Goal: Information Seeking & Learning: Compare options

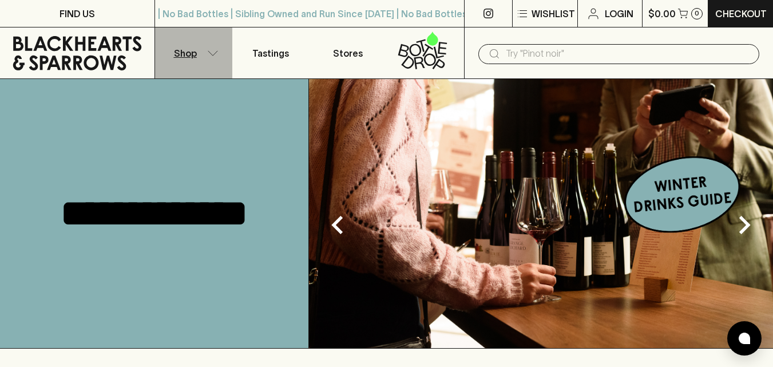
click at [209, 57] on button "Shop" at bounding box center [193, 52] width 77 height 51
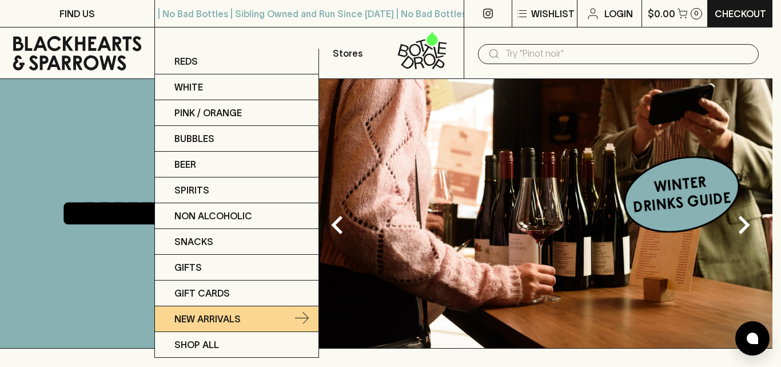
click at [209, 323] on p "New Arrivals" at bounding box center [207, 319] width 66 height 14
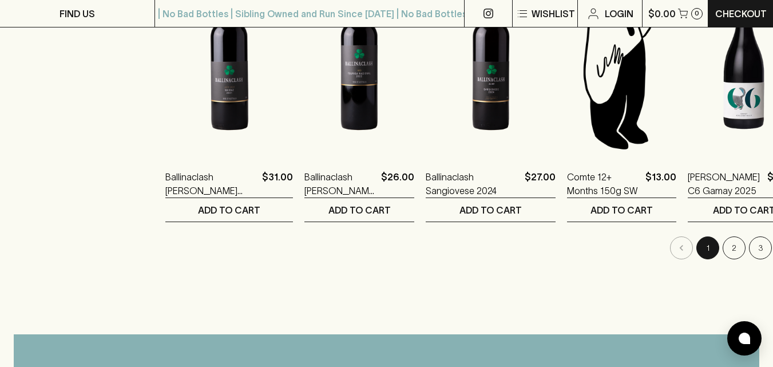
scroll to position [1087, 0]
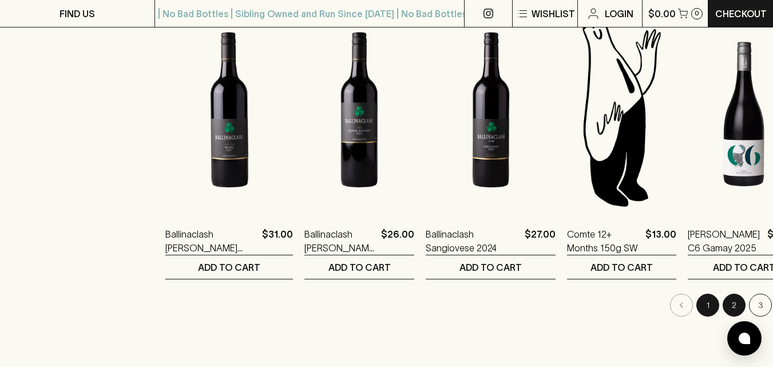
click at [722, 312] on button "2" at bounding box center [733, 304] width 23 height 23
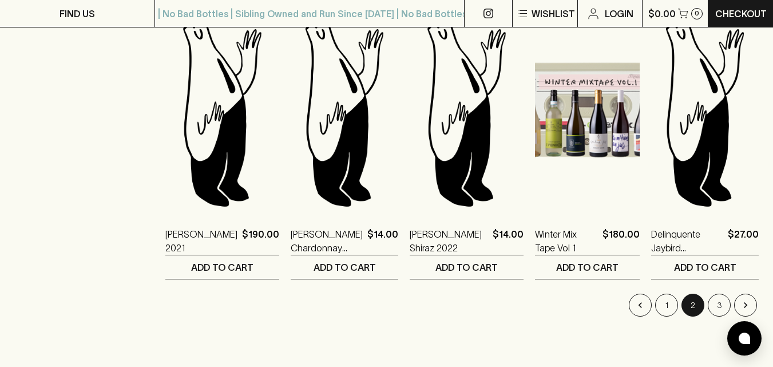
scroll to position [1144, 0]
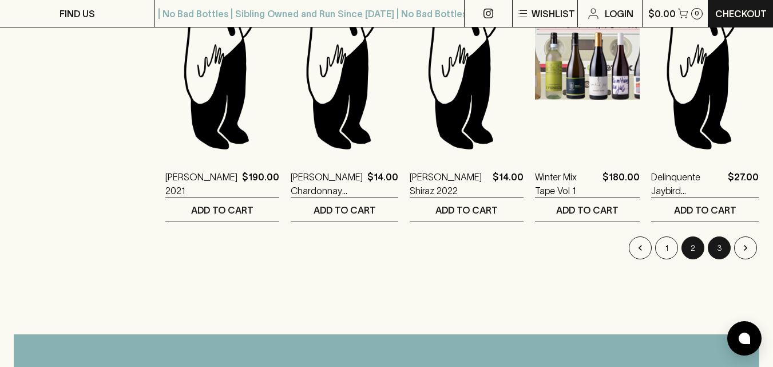
click at [720, 252] on button "3" at bounding box center [719, 247] width 23 height 23
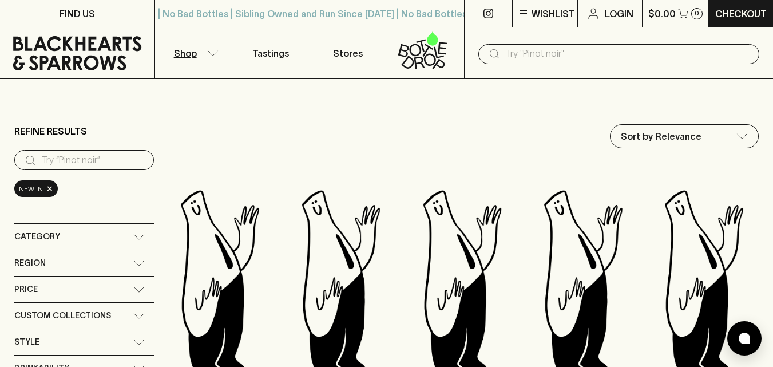
click at [521, 55] on input "text" at bounding box center [628, 54] width 244 height 18
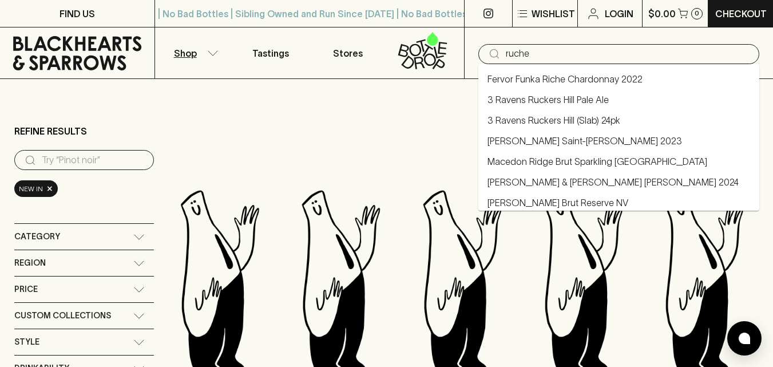
type input "ruche"
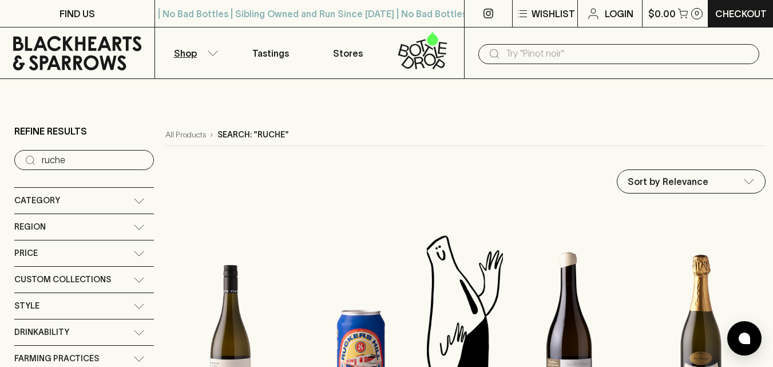
click at [188, 54] on p "Shop" at bounding box center [185, 53] width 23 height 14
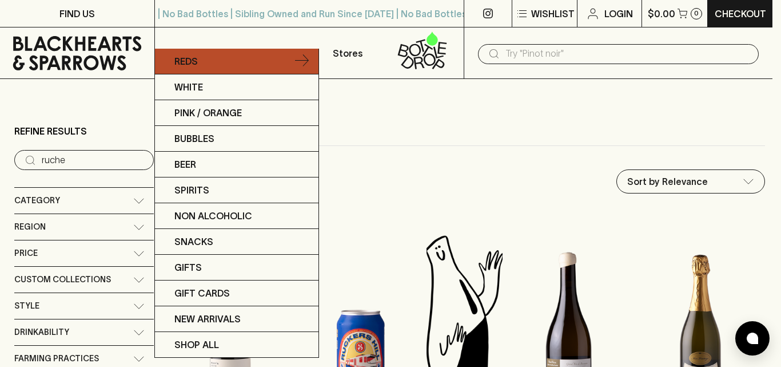
click at [224, 66] on link "Reds" at bounding box center [237, 62] width 164 height 26
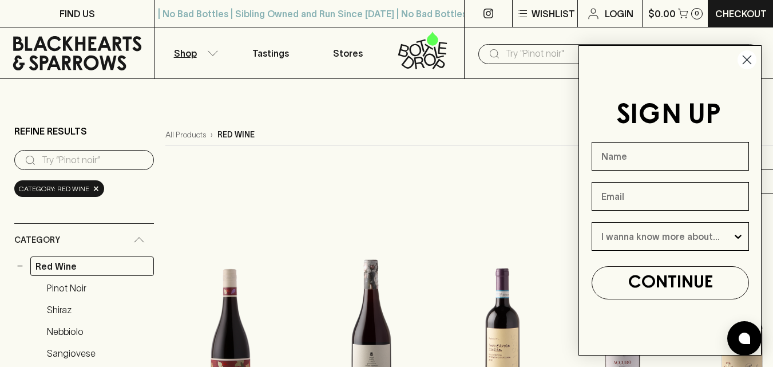
click at [744, 62] on icon "Close dialog" at bounding box center [747, 60] width 8 height 8
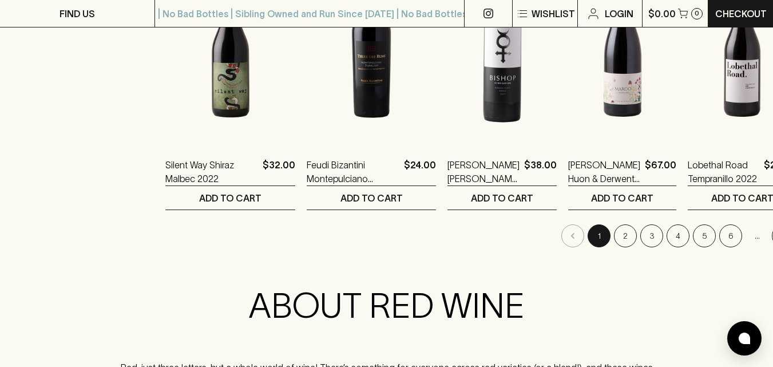
scroll to position [1258, 0]
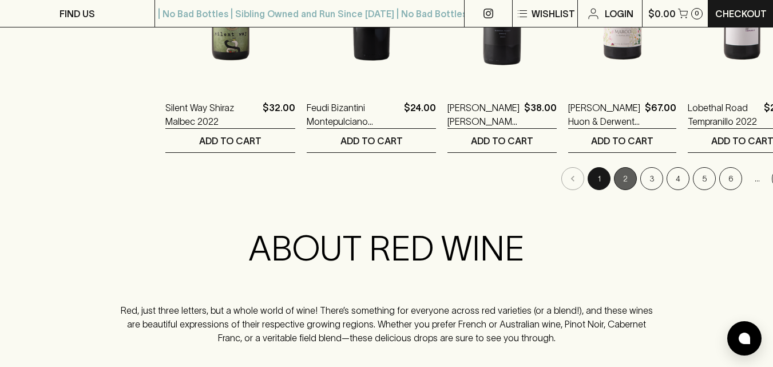
click at [614, 181] on button "2" at bounding box center [625, 178] width 23 height 23
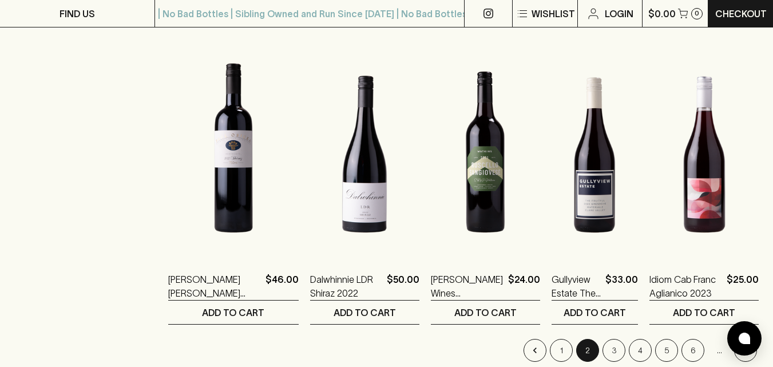
scroll to position [1144, 0]
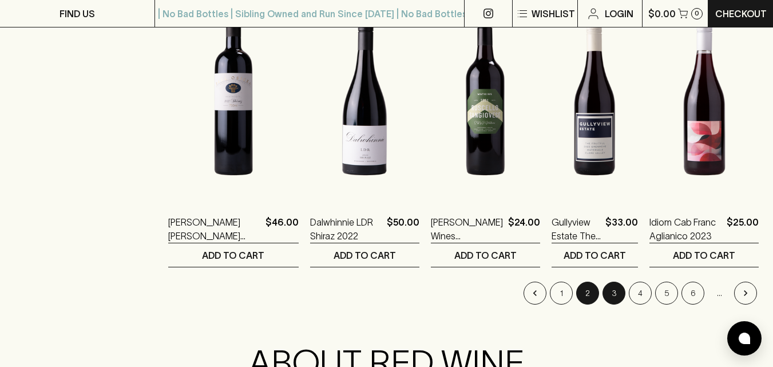
click at [618, 289] on button "3" at bounding box center [613, 292] width 23 height 23
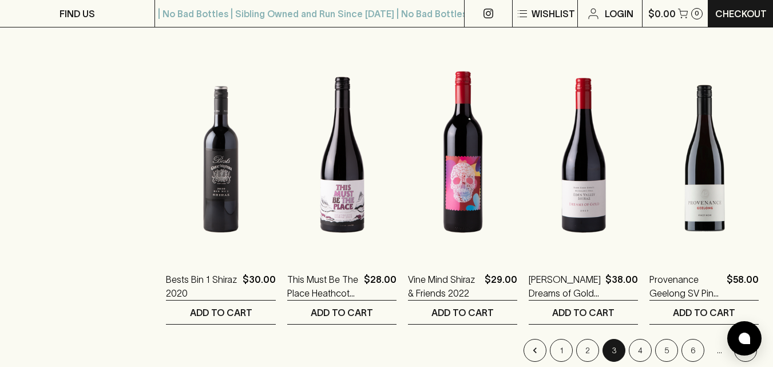
scroll to position [1144, 0]
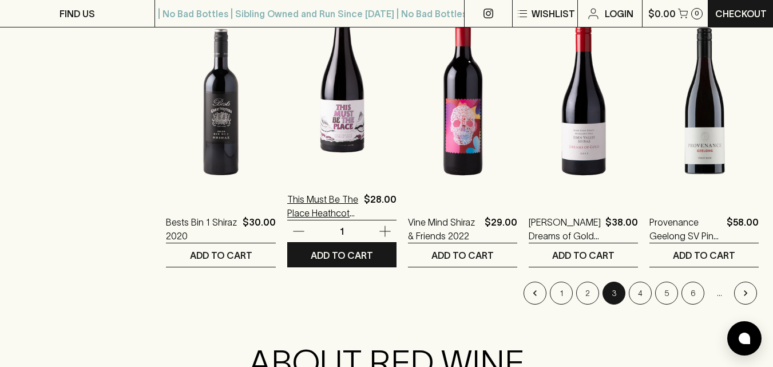
click at [341, 211] on p "This Must Be The Place Heathcote Shiraz 2023" at bounding box center [323, 205] width 72 height 27
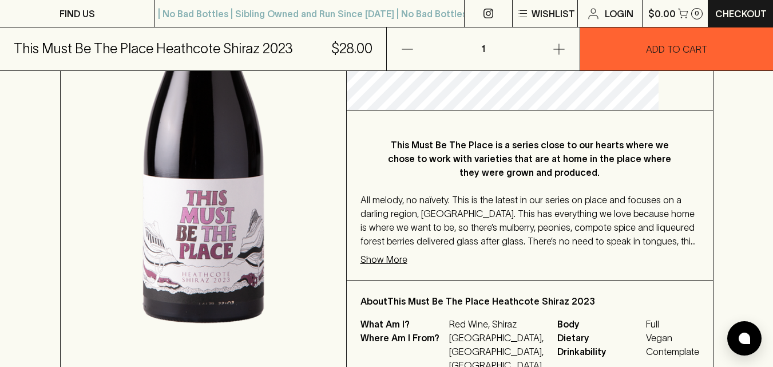
scroll to position [343, 0]
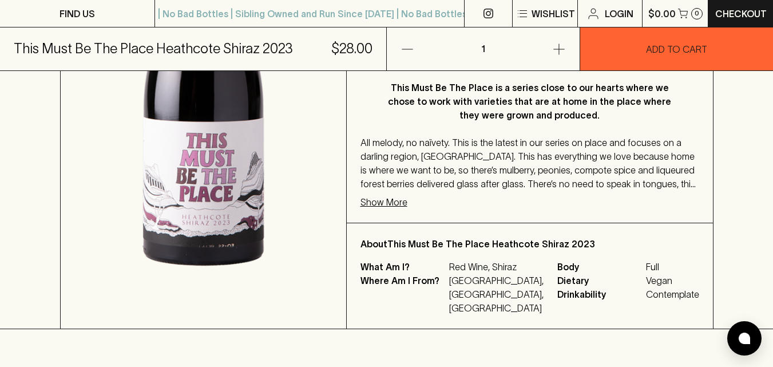
click at [447, 139] on span "All melody, no naïvety. This is the latest in our series on place and focuses o…" at bounding box center [527, 169] width 335 height 65
click at [447, 138] on span "All melody, no naïvety. This is the latest in our series on place and focuses o…" at bounding box center [527, 169] width 335 height 65
click at [444, 154] on span "All melody, no naïvety. This is the latest in our series on place and focuses o…" at bounding box center [527, 169] width 335 height 65
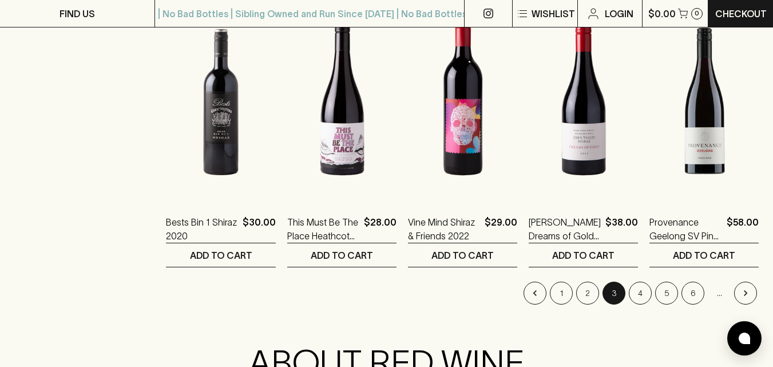
scroll to position [1258, 0]
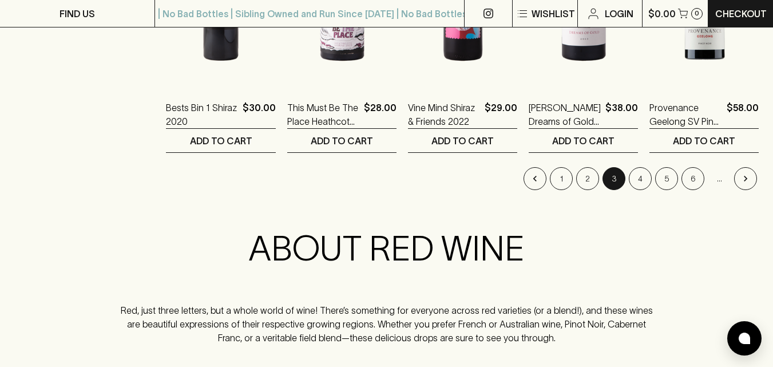
click at [645, 186] on button "4" at bounding box center [640, 178] width 23 height 23
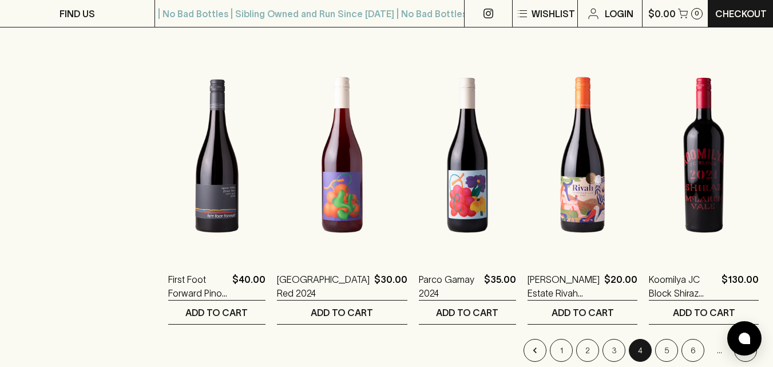
scroll to position [1144, 0]
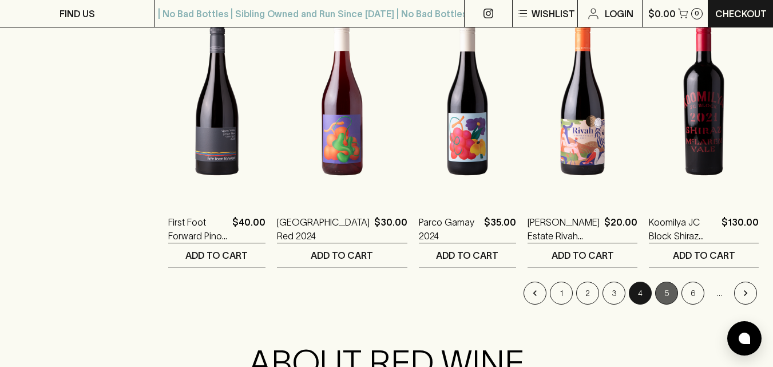
click at [657, 292] on button "5" at bounding box center [666, 292] width 23 height 23
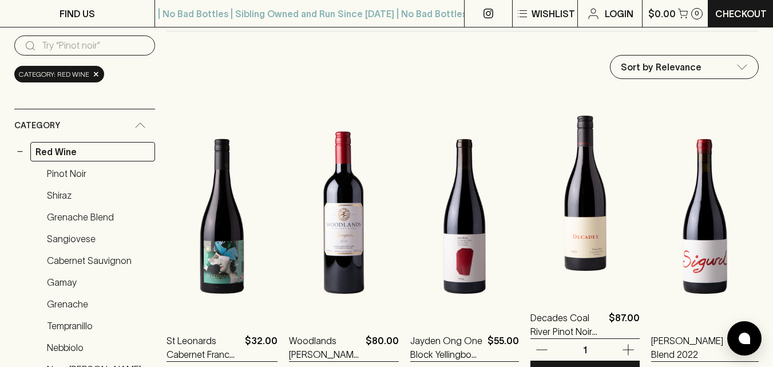
scroll to position [229, 0]
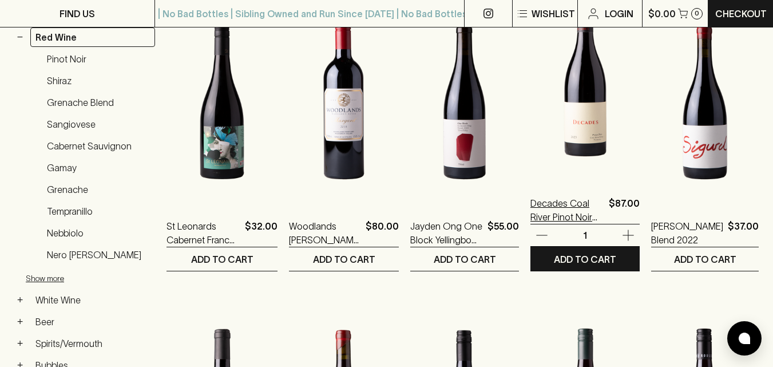
click at [551, 206] on p "Decades Coal River Pinot Noir 2023" at bounding box center [567, 209] width 74 height 27
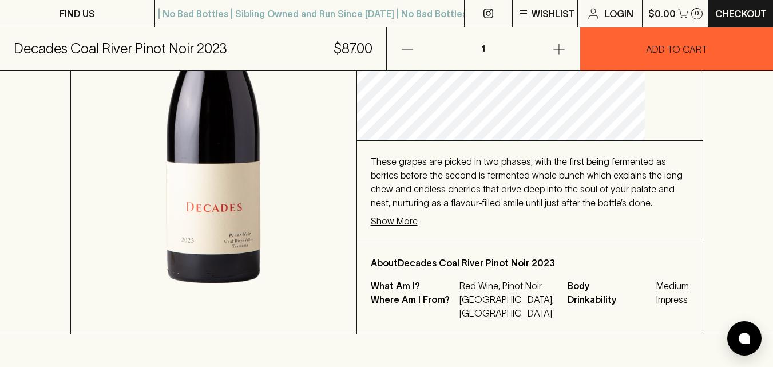
scroll to position [286, 0]
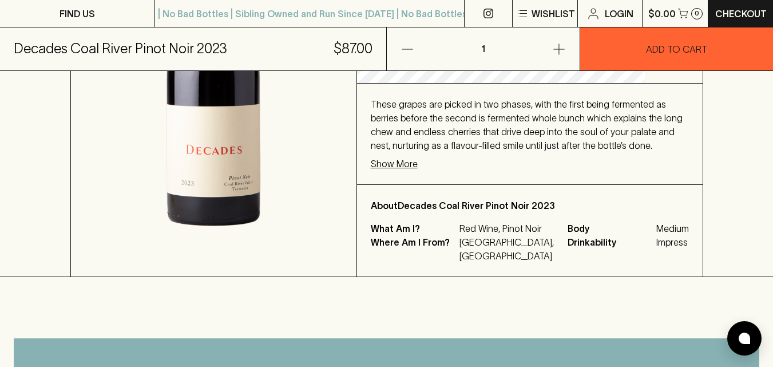
click at [418, 158] on p "Show More" at bounding box center [394, 164] width 47 height 14
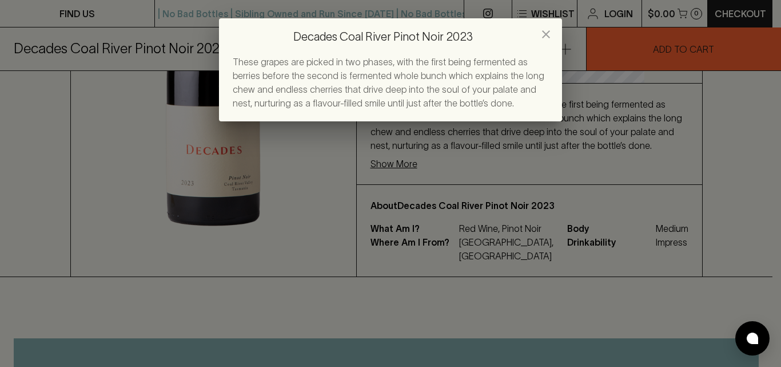
click at [419, 101] on span "These grapes are picked in two phases, with the first being fermented as berrie…" at bounding box center [389, 82] width 312 height 51
click at [545, 37] on icon "close" at bounding box center [546, 34] width 14 height 14
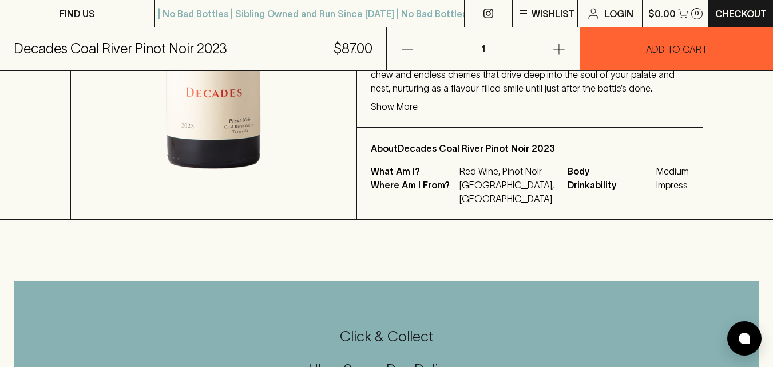
scroll to position [400, 0]
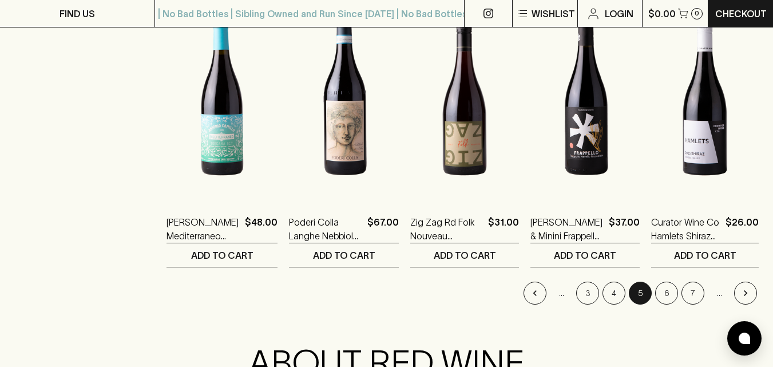
scroll to position [1201, 0]
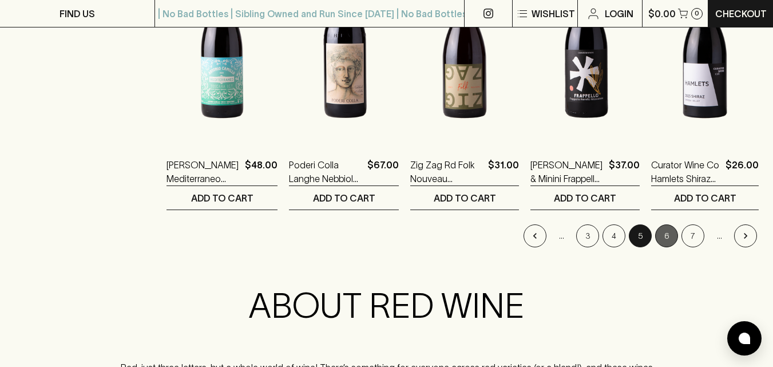
click at [663, 235] on button "6" at bounding box center [666, 235] width 23 height 23
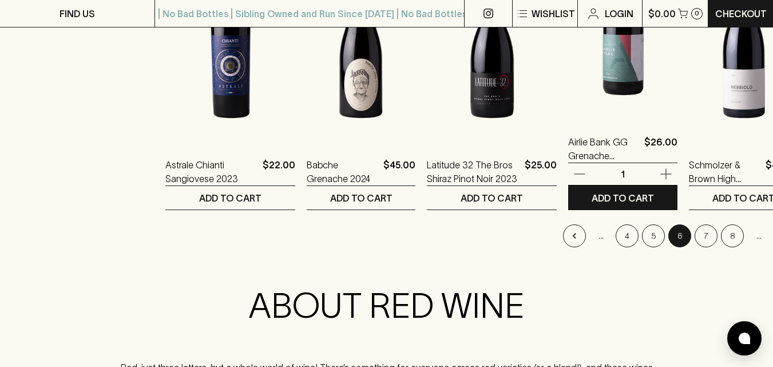
scroll to position [1258, 0]
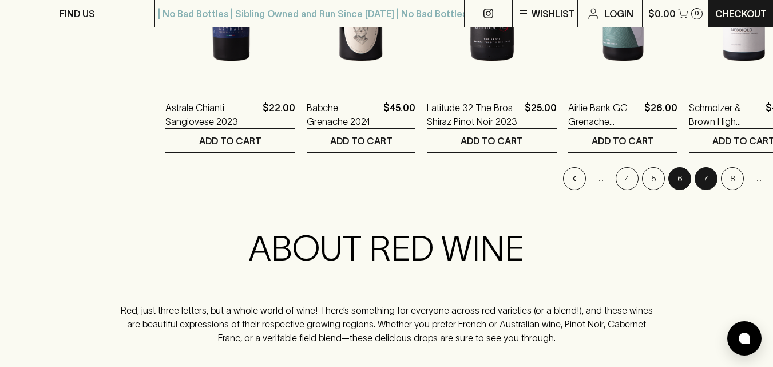
click at [694, 180] on button "7" at bounding box center [705, 178] width 23 height 23
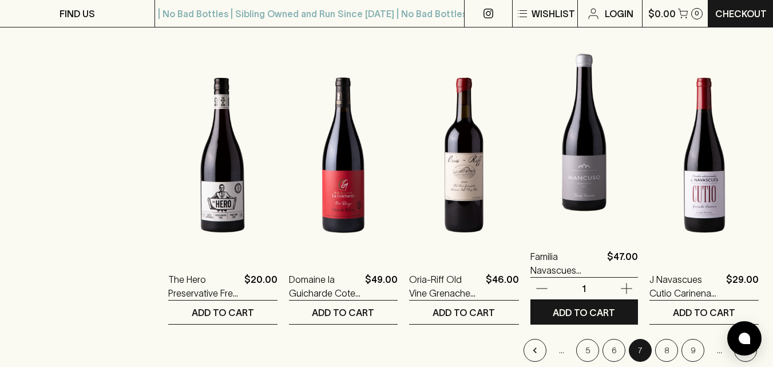
scroll to position [1144, 0]
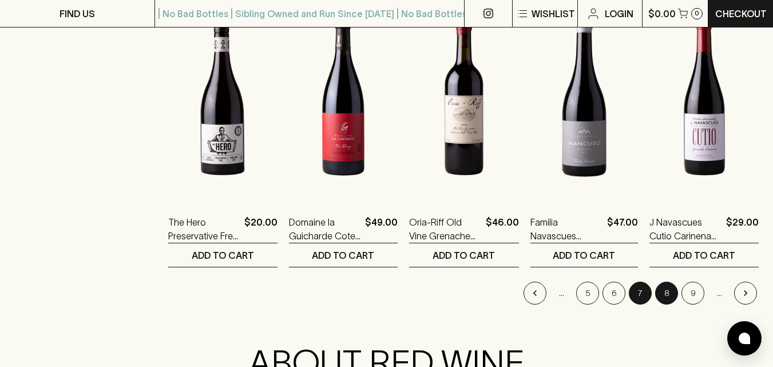
click at [666, 297] on button "8" at bounding box center [666, 292] width 23 height 23
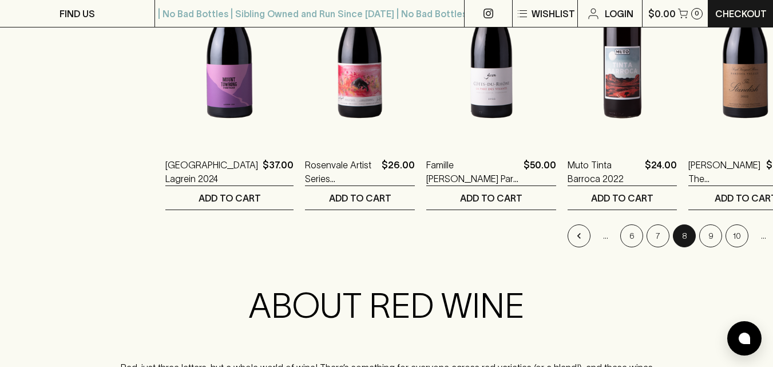
scroll to position [1258, 0]
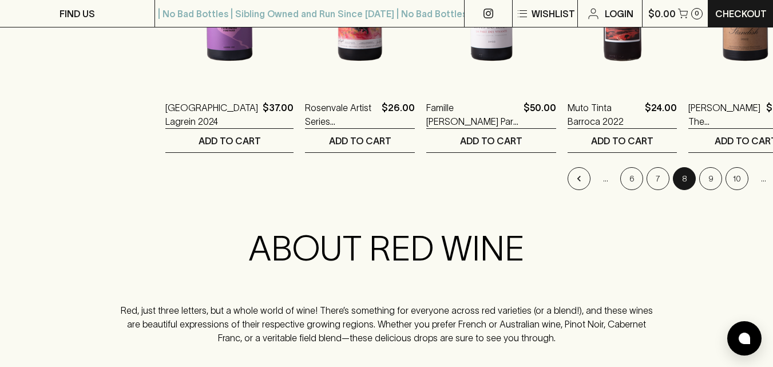
click at [699, 177] on button "9" at bounding box center [710, 178] width 23 height 23
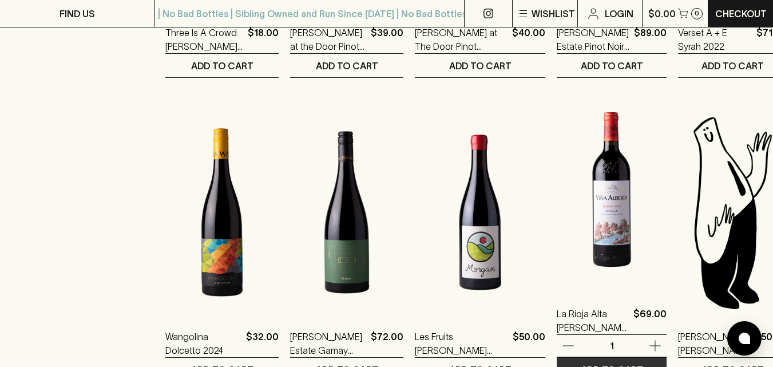
scroll to position [1144, 0]
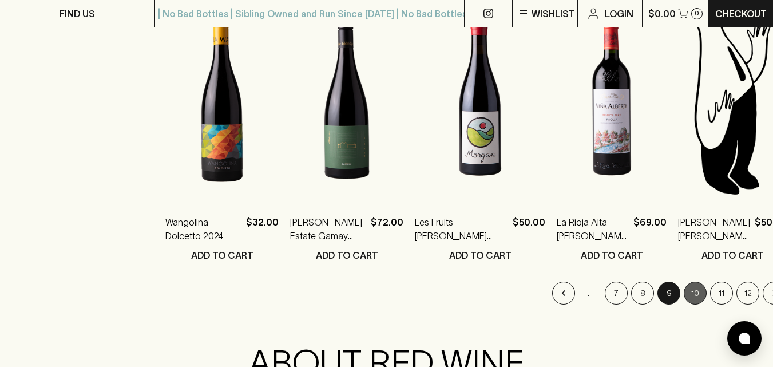
click at [684, 297] on button "10" at bounding box center [695, 292] width 23 height 23
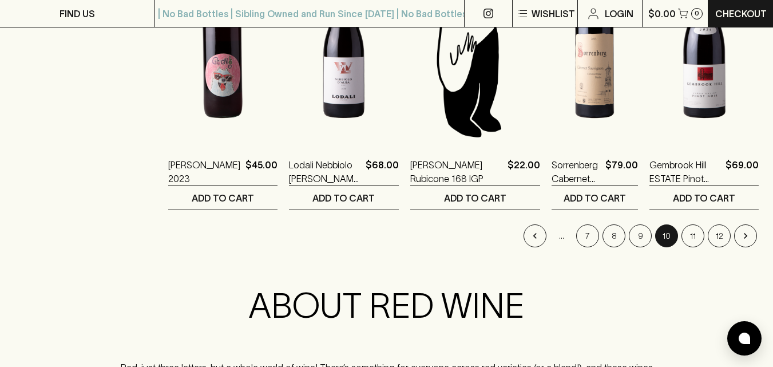
scroll to position [1258, 0]
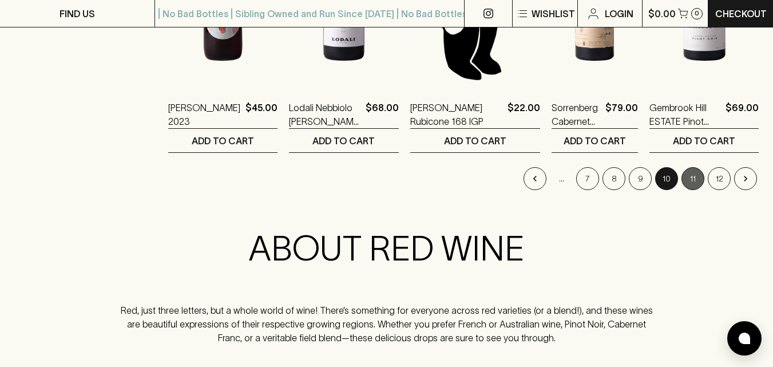
click at [690, 179] on button "11" at bounding box center [692, 178] width 23 height 23
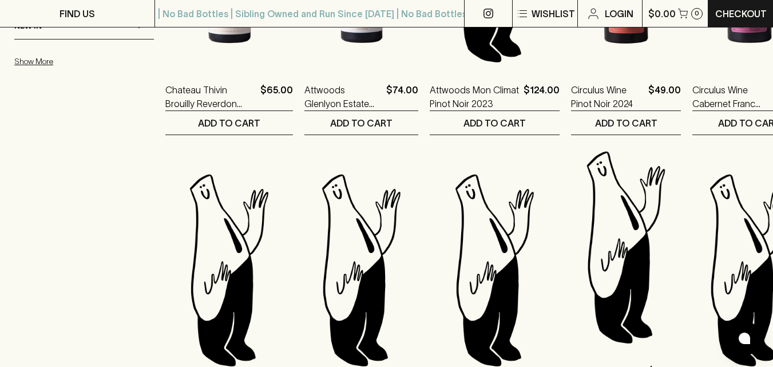
scroll to position [1201, 0]
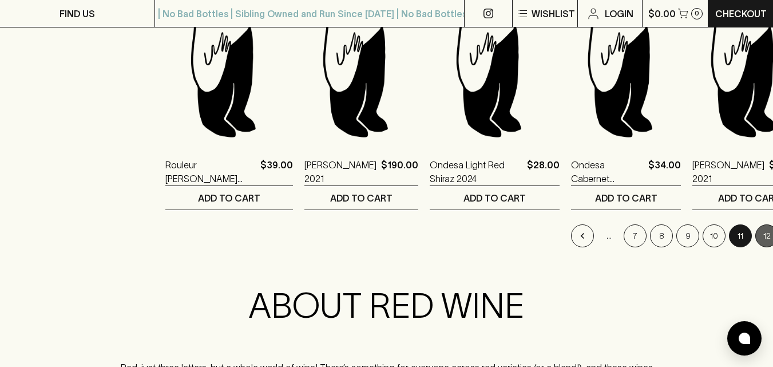
click at [755, 230] on button "12" at bounding box center [766, 235] width 23 height 23
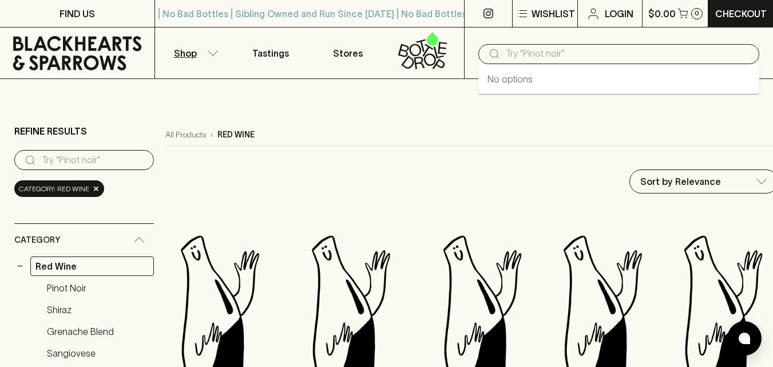
click at [531, 56] on input "text" at bounding box center [628, 54] width 244 height 18
click at [96, 190] on span "×" at bounding box center [96, 188] width 7 height 12
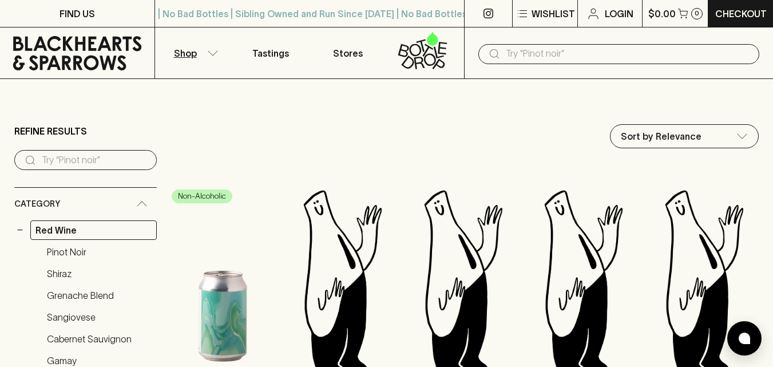
click at [522, 52] on input "text" at bounding box center [628, 54] width 244 height 18
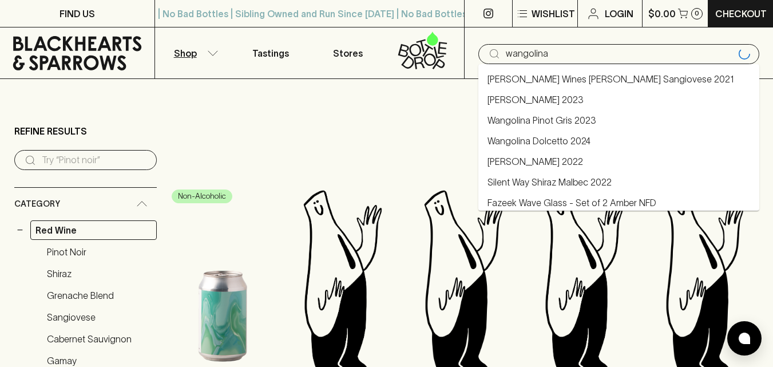
type input "wangolina"
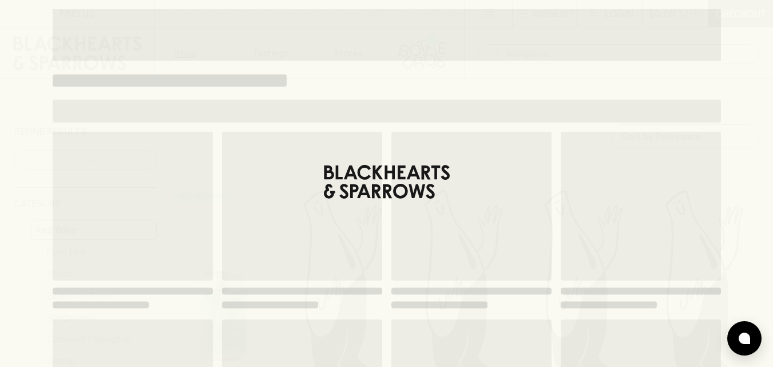
type input "wangolina"
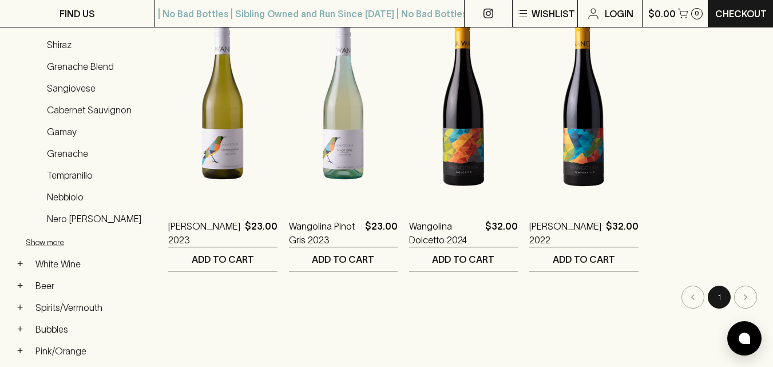
scroll to position [172, 0]
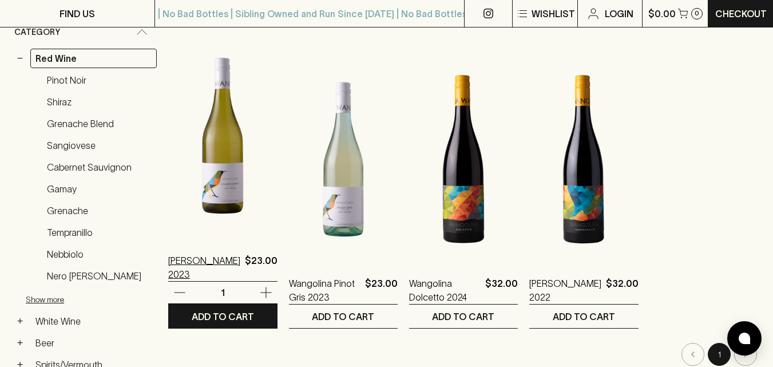
click at [228, 270] on p "[PERSON_NAME] 2023" at bounding box center [204, 266] width 72 height 27
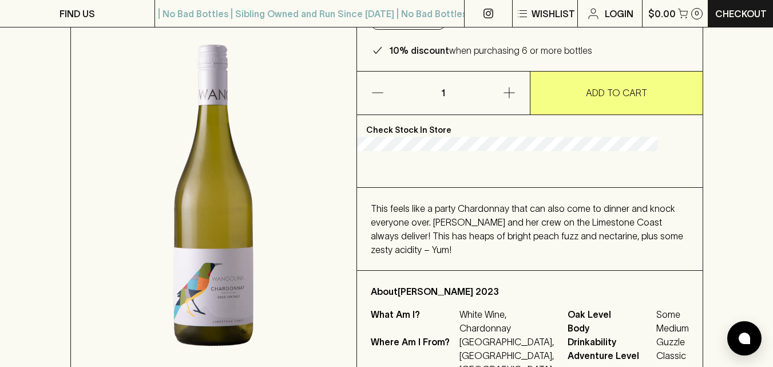
scroll to position [172, 0]
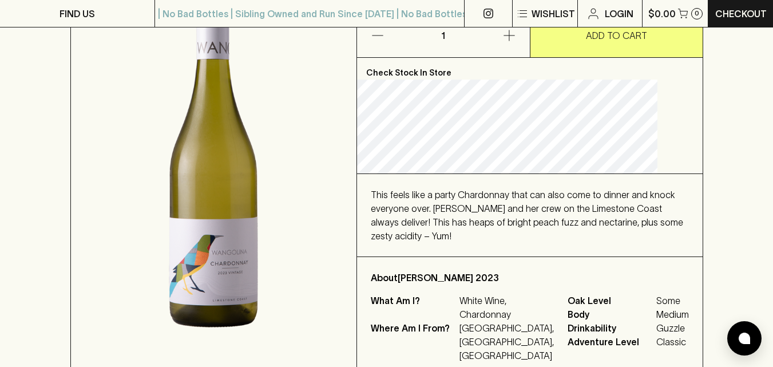
click at [440, 241] on span "This feels like a party Chardonnay that can also come to dinner and knock every…" at bounding box center [527, 214] width 312 height 51
click at [452, 241] on span "This feels like a party Chardonnay that can also come to dinner and knock every…" at bounding box center [527, 214] width 312 height 51
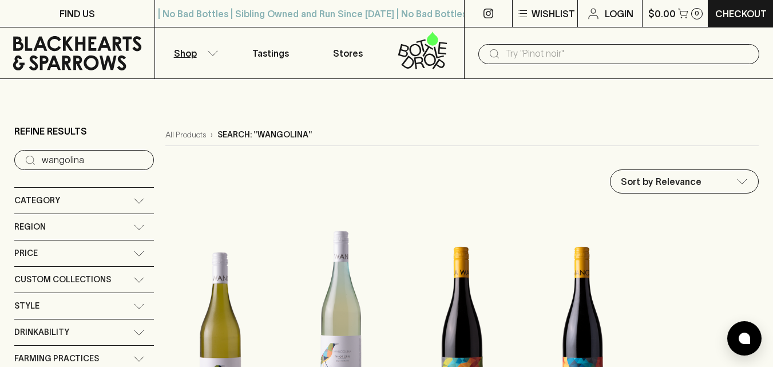
scroll to position [114, 0]
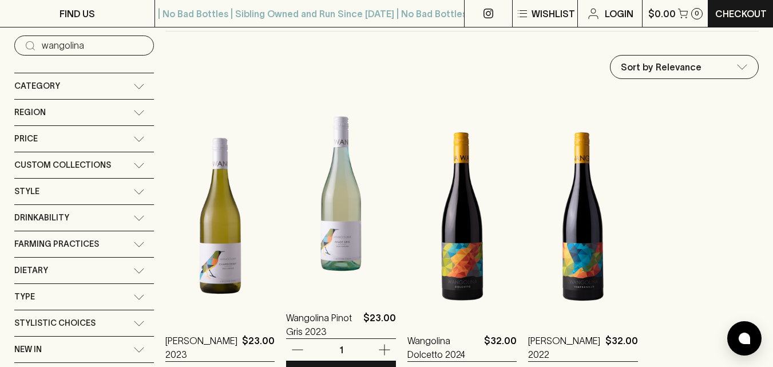
click at [343, 220] on img at bounding box center [340, 193] width 109 height 200
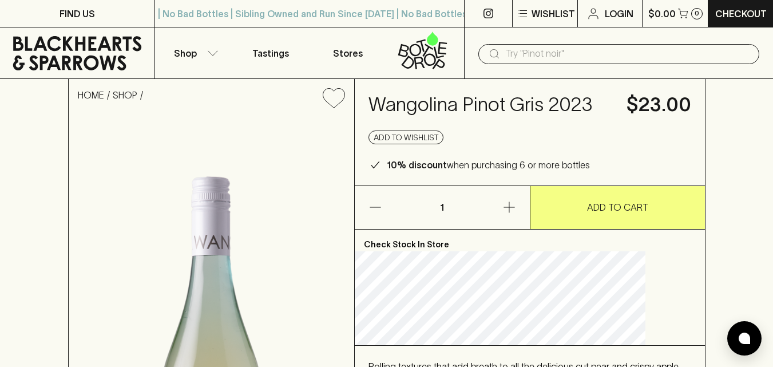
scroll to position [114, 0]
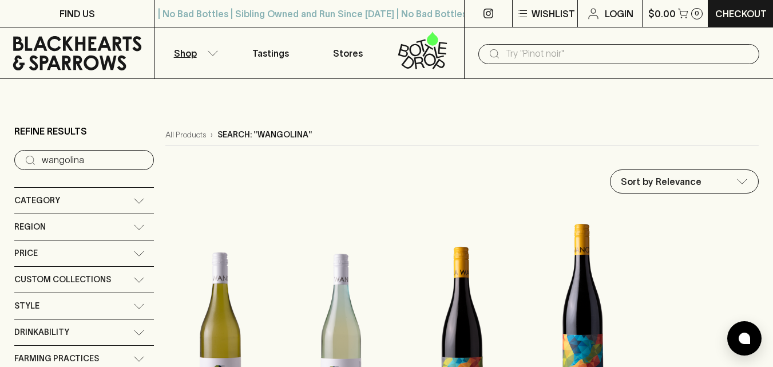
scroll to position [114, 0]
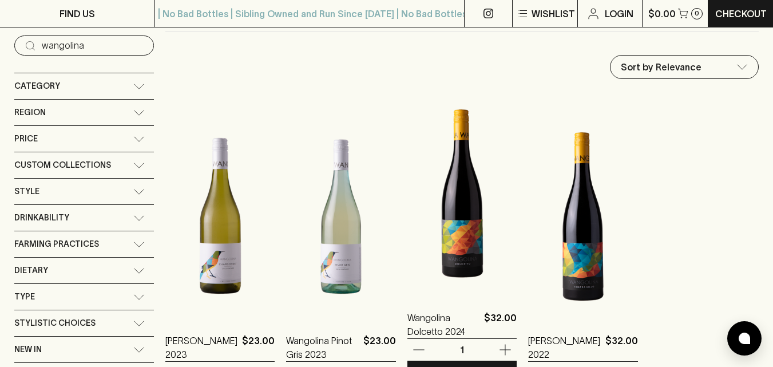
click at [466, 235] on img at bounding box center [461, 193] width 109 height 200
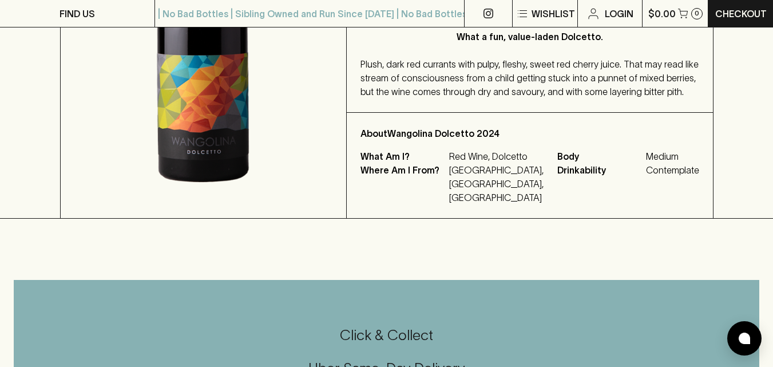
scroll to position [114, 0]
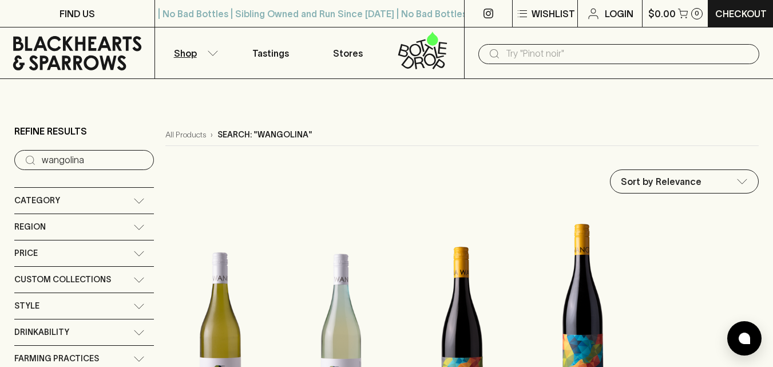
scroll to position [172, 0]
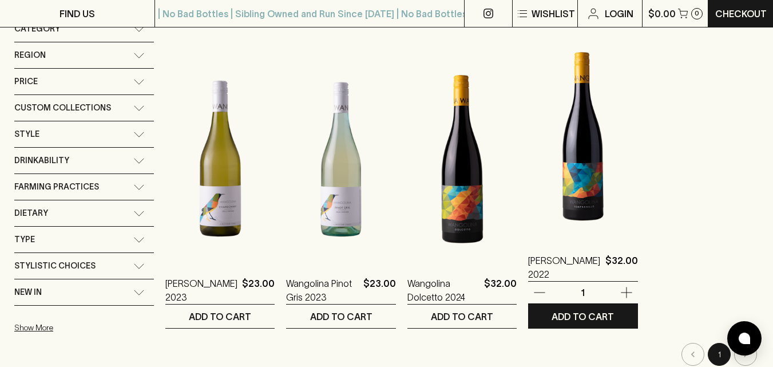
click at [579, 194] on img at bounding box center [582, 136] width 109 height 200
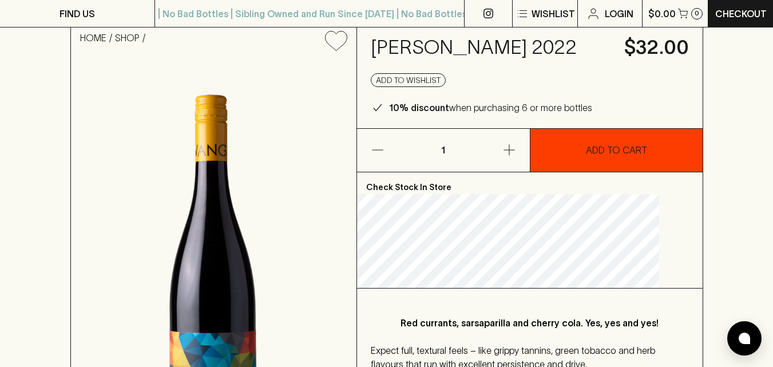
scroll to position [172, 0]
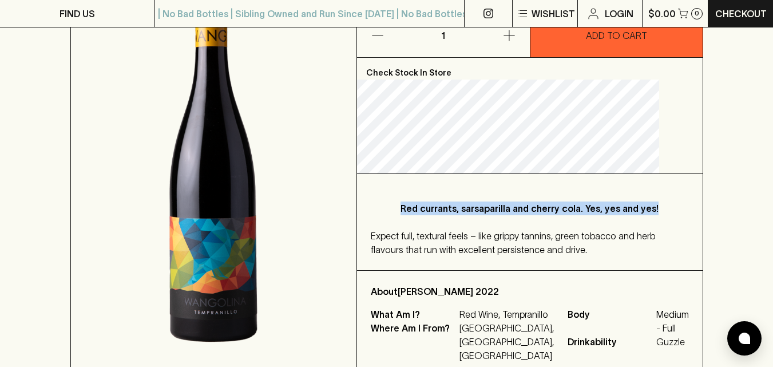
drag, startPoint x: 565, startPoint y: 247, endPoint x: 415, endPoint y: 228, distance: 151.1
click at [415, 215] on p "Red currants, sarsaparilla and cherry cola. Yes, yes and yes!" at bounding box center [530, 208] width 272 height 14
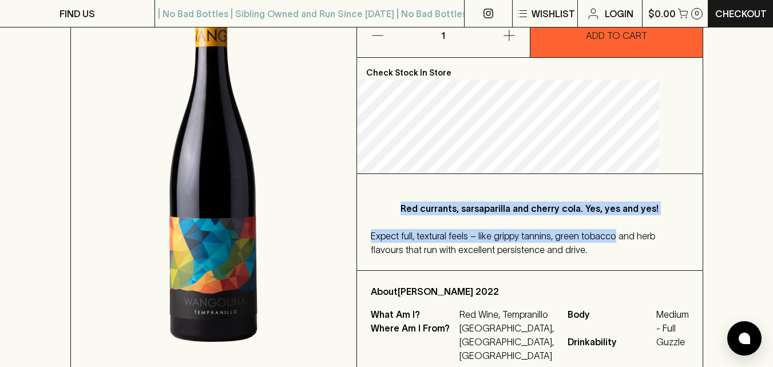
drag, startPoint x: 419, startPoint y: 228, endPoint x: 630, endPoint y: 254, distance: 212.6
click at [630, 254] on div "Red currants, sarsaparilla and cherry cola. Yes, yes and yes! Expect full, text…" at bounding box center [529, 222] width 345 height 96
click at [629, 254] on div "Red currants, sarsaparilla and cherry cola. Yes, yes and yes! Expect full, text…" at bounding box center [529, 222] width 345 height 96
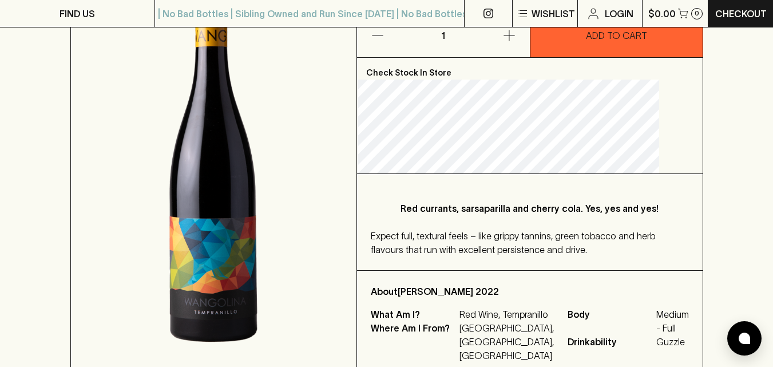
click at [568, 215] on p "Red currants, sarsaparilla and cherry cola. Yes, yes and yes!" at bounding box center [530, 208] width 272 height 14
click at [561, 255] on span "Expect full, textural feels – like grippy tannins, green tobacco and herb flavo…" at bounding box center [513, 243] width 284 height 24
click at [576, 255] on span "Expect full, textural feels – like grippy tannins, green tobacco and herb flavo…" at bounding box center [513, 243] width 284 height 24
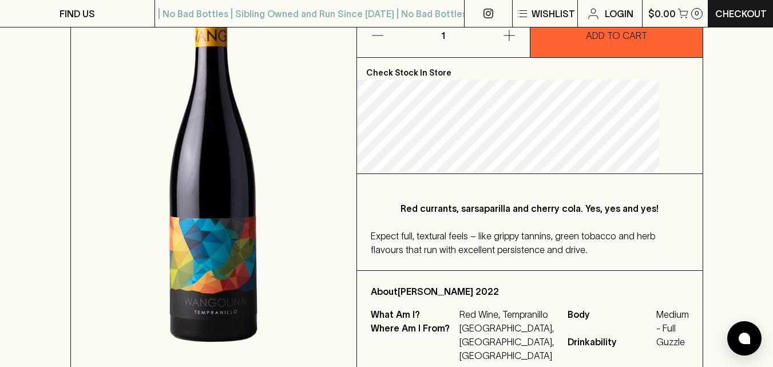
click at [573, 255] on span "Expect full, textural feels – like grippy tannins, green tobacco and herb flavo…" at bounding box center [513, 243] width 284 height 24
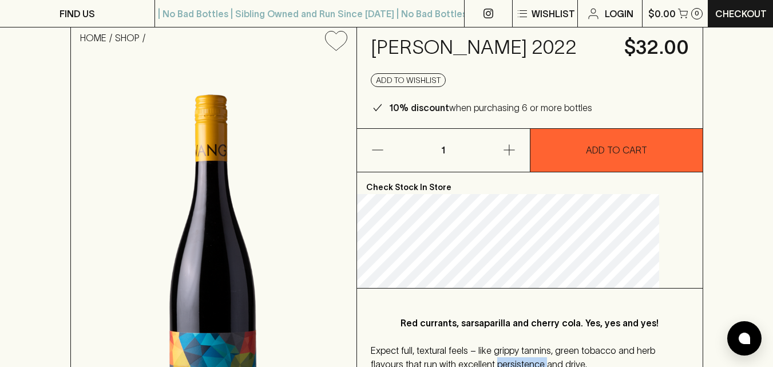
scroll to position [0, 0]
